Goal: Transaction & Acquisition: Book appointment/travel/reservation

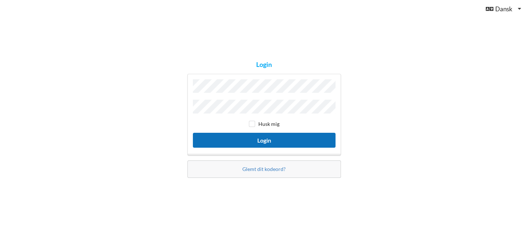
click at [262, 141] on button "Login" at bounding box center [264, 140] width 143 height 15
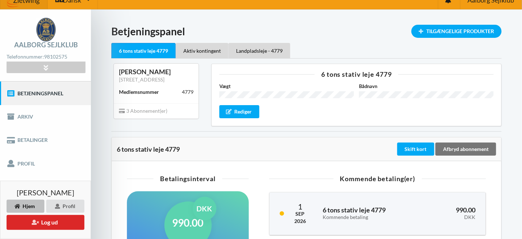
scroll to position [12, 0]
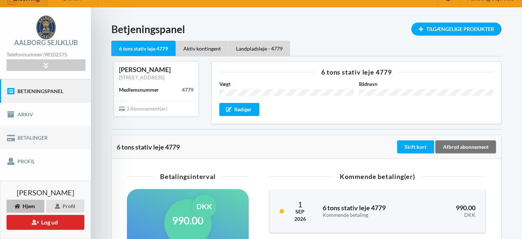
click at [23, 140] on link "Betalinger" at bounding box center [45, 137] width 91 height 23
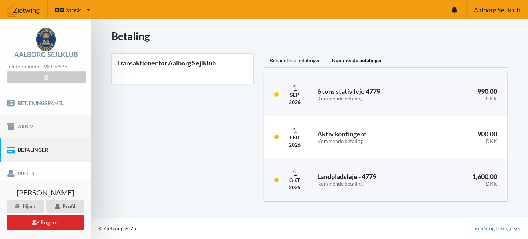
click at [28, 128] on link "Arkiv" at bounding box center [45, 126] width 91 height 23
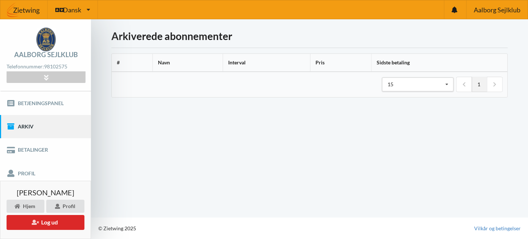
click at [42, 44] on img at bounding box center [45, 40] width 19 height 24
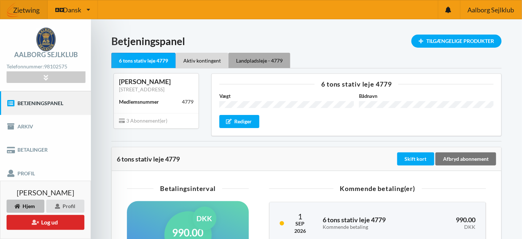
click at [251, 58] on div "Landpladsleje - 4779" at bounding box center [260, 60] width 62 height 15
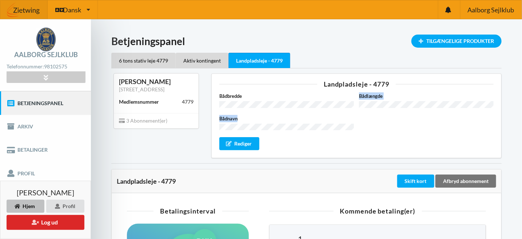
click at [318, 96] on div "Bådbredde Bådlængde Bådnavn Rediger" at bounding box center [356, 121] width 274 height 58
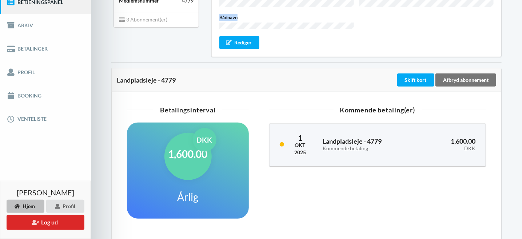
scroll to position [97, 0]
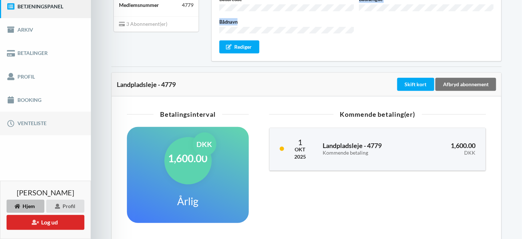
click at [30, 124] on link "Venteliste" at bounding box center [45, 123] width 91 height 23
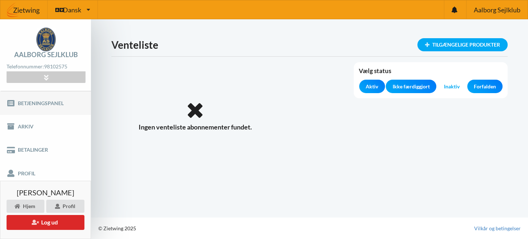
click at [42, 102] on link "Betjeningspanel" at bounding box center [45, 102] width 91 height 23
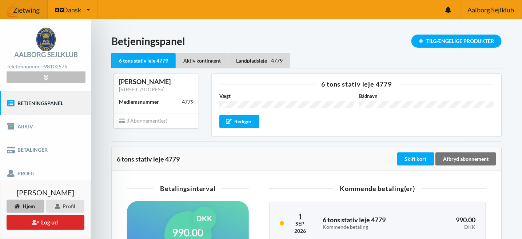
click at [47, 76] on icon at bounding box center [46, 77] width 8 height 6
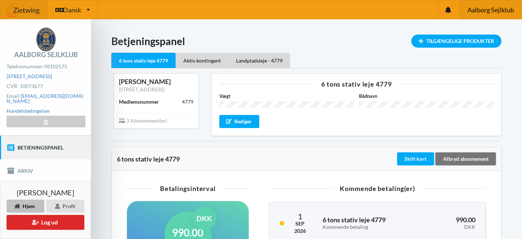
click at [489, 11] on span "Aalborg Sejlklub" at bounding box center [491, 10] width 47 height 7
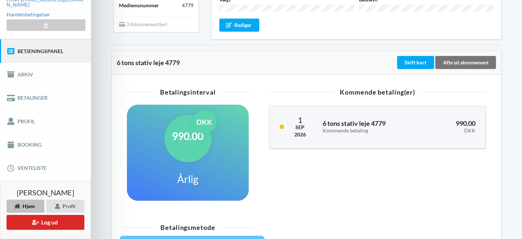
scroll to position [96, 0]
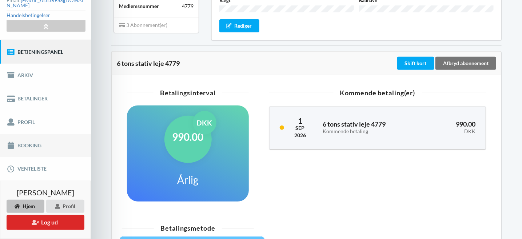
drag, startPoint x: 195, startPoint y: 127, endPoint x: 24, endPoint y: 140, distance: 171.5
click at [24, 140] on link "Booking" at bounding box center [45, 145] width 91 height 23
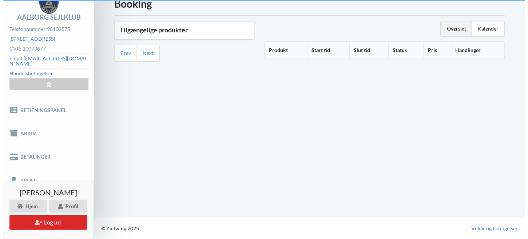
scroll to position [32, 0]
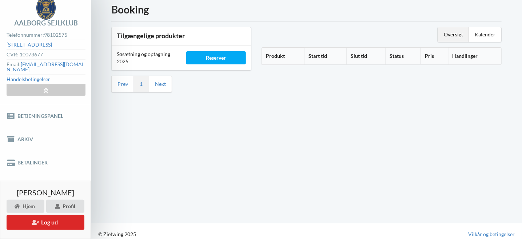
drag, startPoint x: 233, startPoint y: 131, endPoint x: 173, endPoint y: 146, distance: 61.4
click at [173, 146] on div "Booking Tilgængelige produkter Søsætning og optagning 2025 Reserver Prev 1 Next…" at bounding box center [306, 105] width 431 height 235
click at [276, 53] on th "Produkt" at bounding box center [283, 56] width 42 height 17
click at [450, 33] on div "Oversigt" at bounding box center [453, 34] width 31 height 15
click at [482, 28] on div "Kalender" at bounding box center [485, 34] width 32 height 15
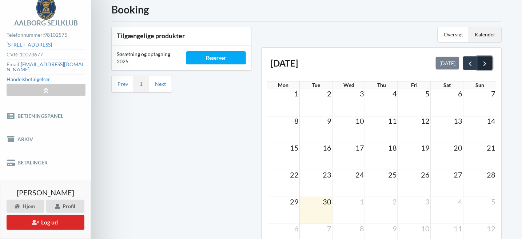
click at [483, 60] on span "next" at bounding box center [485, 64] width 8 height 8
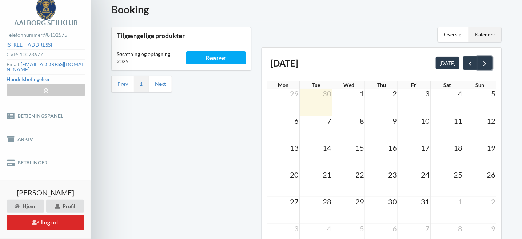
click at [483, 60] on span "next" at bounding box center [485, 64] width 8 height 8
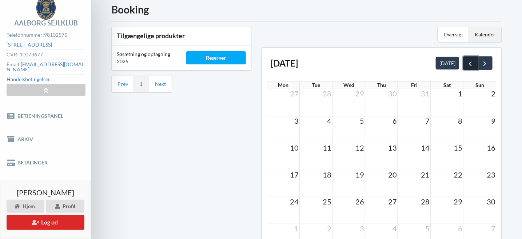
click at [469, 61] on span "prev" at bounding box center [471, 64] width 8 height 8
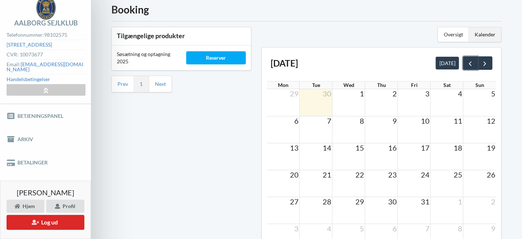
click at [469, 61] on span "prev" at bounding box center [471, 64] width 8 height 8
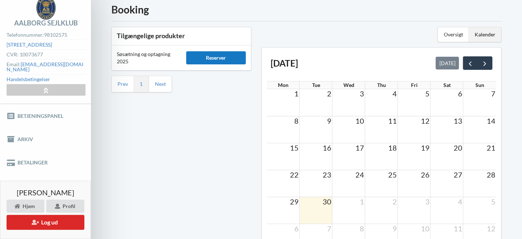
click at [201, 56] on div "Reserver" at bounding box center [215, 57] width 59 height 13
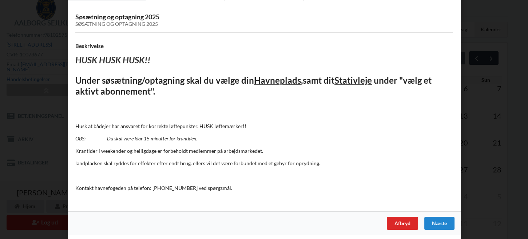
scroll to position [40, 0]
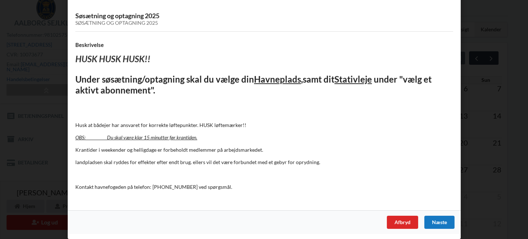
click at [433, 221] on div "Næste" at bounding box center [439, 222] width 30 height 13
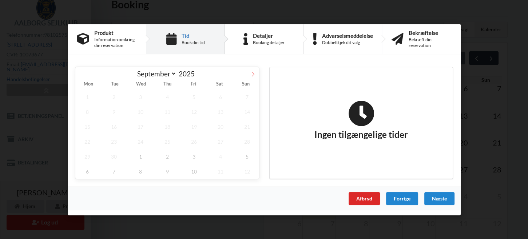
click at [252, 78] on span at bounding box center [253, 73] width 12 height 12
click at [80, 73] on icon at bounding box center [81, 73] width 5 height 5
select select "9"
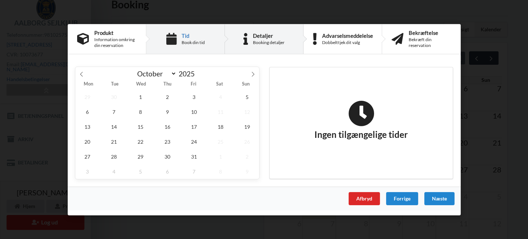
click at [252, 39] on div "Detaljer Booking detaljer" at bounding box center [264, 38] width 79 height 29
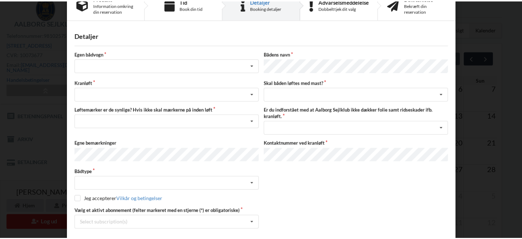
scroll to position [0, 0]
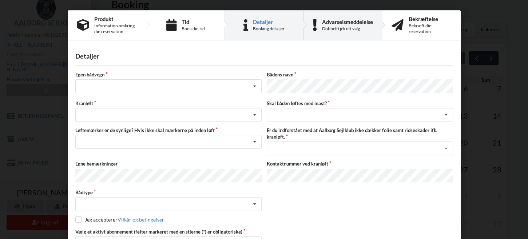
click at [349, 23] on div "Advarselsmeddelelse" at bounding box center [347, 22] width 51 height 6
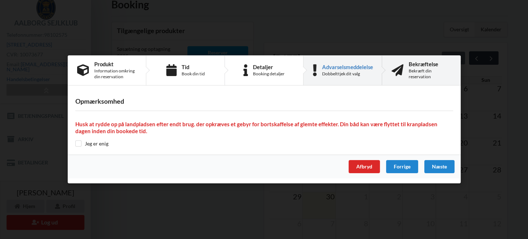
click at [409, 77] on div "Bekræft din reservation" at bounding box center [430, 74] width 43 height 12
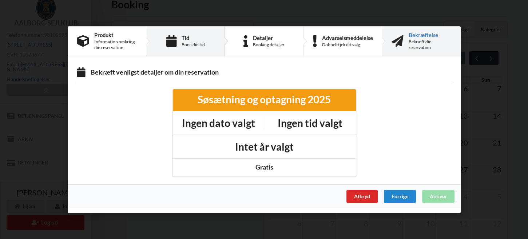
click at [205, 45] on div "Tid Book din tid" at bounding box center [185, 41] width 79 height 29
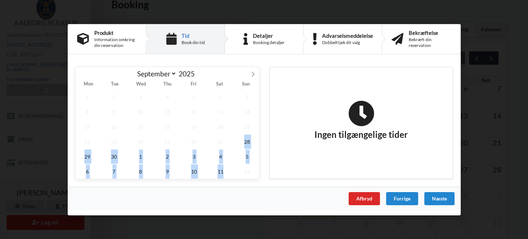
drag, startPoint x: 233, startPoint y: 168, endPoint x: 233, endPoint y: 145, distance: 22.9
click at [233, 145] on div "1 2 3 4 5 6 7 8 9 10 11 12 13 14 15 16 17 18 19 20 21 22 23 24 25 26 27 28 29 3…" at bounding box center [167, 134] width 184 height 90
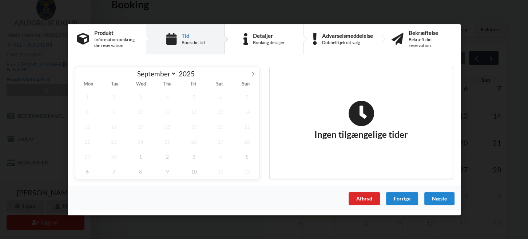
drag, startPoint x: 200, startPoint y: 123, endPoint x: 203, endPoint y: 125, distance: 3.9
click at [203, 125] on span "19" at bounding box center [194, 126] width 24 height 15
click at [249, 75] on span at bounding box center [253, 73] width 12 height 12
select select "9"
click at [142, 99] on span "1" at bounding box center [140, 96] width 24 height 15
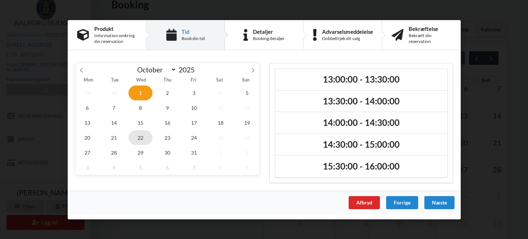
click at [139, 138] on span "22" at bounding box center [140, 137] width 24 height 15
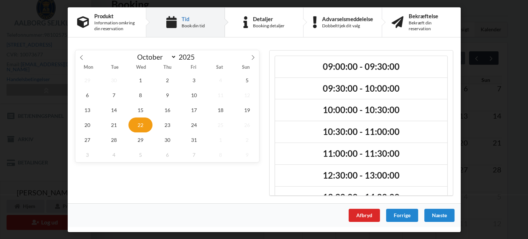
click at [237, 178] on div "2025-10-22 September October November December 2025 Mon Tue Wed Thu Fri Sat Sun…" at bounding box center [167, 123] width 194 height 156
click at [481, 65] on div "Er du sikker på du vil logge ud? Nej Ja Vilkår og betingelser Brugerbetingelser…" at bounding box center [264, 119] width 528 height 239
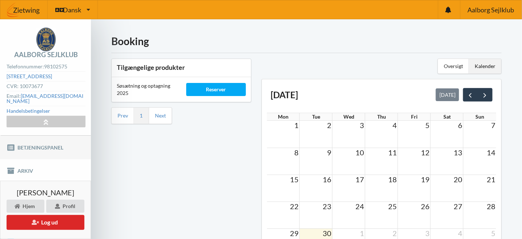
click at [54, 144] on link "Betjeningspanel" at bounding box center [45, 147] width 91 height 23
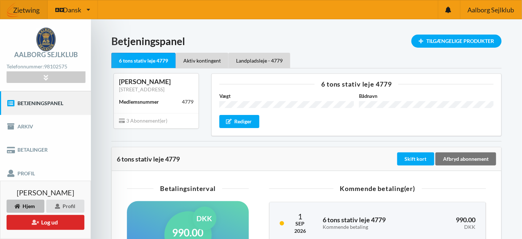
drag, startPoint x: 358, startPoint y: 1, endPoint x: 314, endPoint y: 83, distance: 93.0
click at [314, 83] on div "6 tons stativ leje 4779 Vægt Bådnavn [PERSON_NAME]" at bounding box center [356, 105] width 290 height 62
